Goal: Go to known website: Access a specific website the user already knows

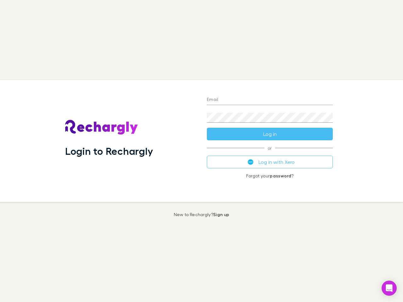
click at [202, 151] on div "Login to Rechargly" at bounding box center [131, 141] width 142 height 122
click at [270, 100] on input "Email" at bounding box center [270, 100] width 126 height 10
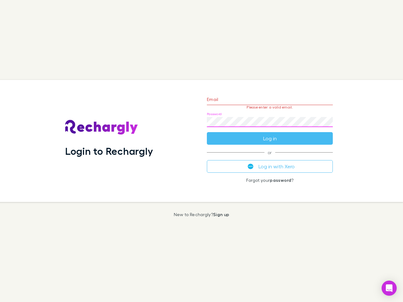
click at [270, 134] on form "Email Please enter a valid email. Password Log in" at bounding box center [270, 117] width 126 height 55
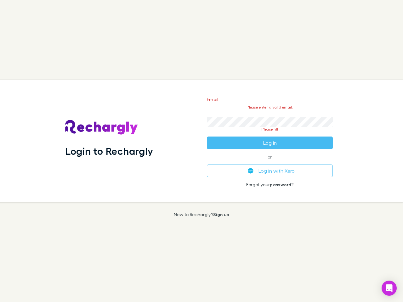
click at [270, 162] on div "Email Please enter a valid email. Password Please fill Log in or Log in with Xe…" at bounding box center [270, 141] width 136 height 122
click at [389, 289] on icon "Open Intercom Messenger" at bounding box center [389, 289] width 7 height 8
